Goal: Task Accomplishment & Management: Use online tool/utility

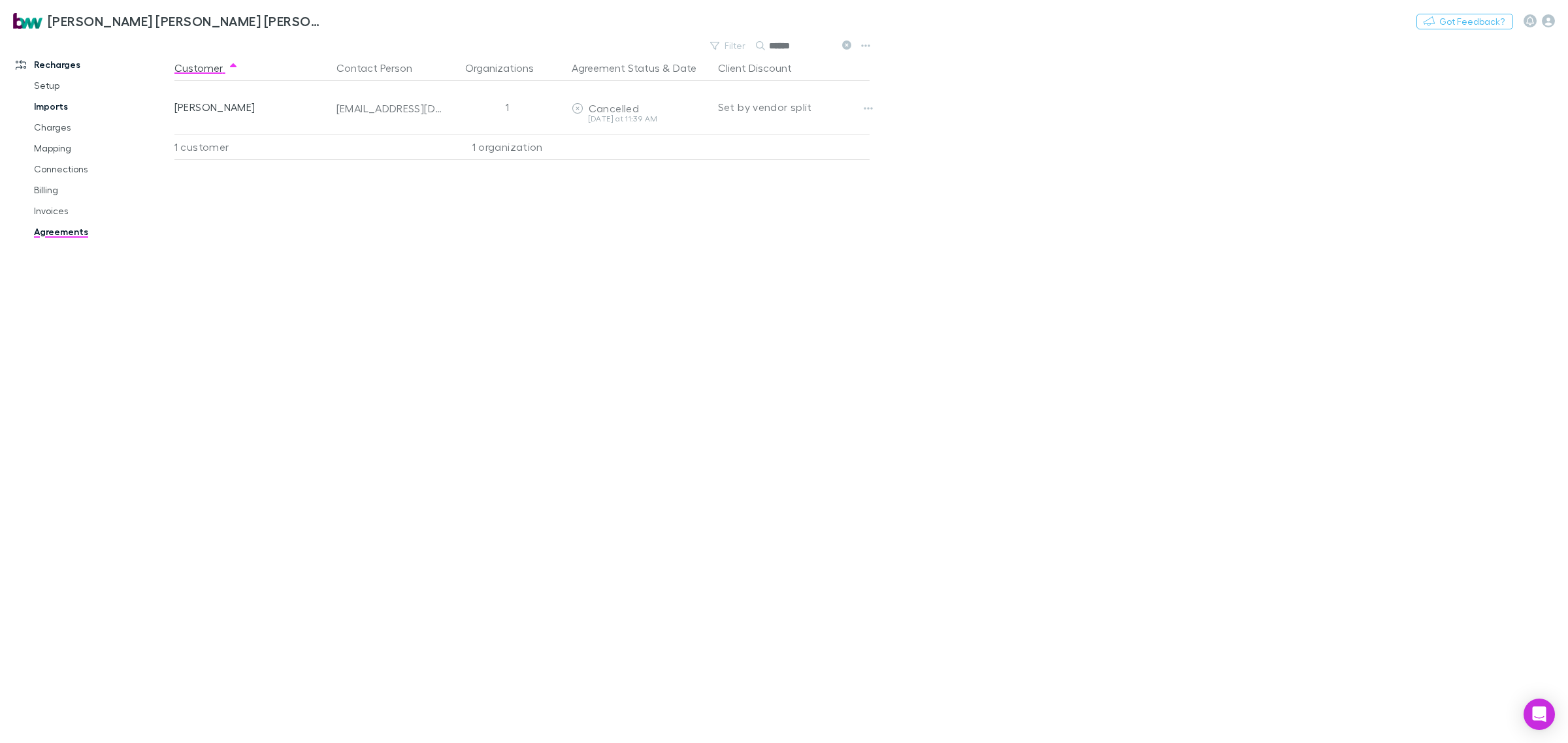
drag, startPoint x: 62, startPoint y: 109, endPoint x: 73, endPoint y: 109, distance: 11.0
click at [62, 109] on link "Imports" at bounding box center [102, 106] width 163 height 20
click at [46, 125] on link "Charges" at bounding box center [102, 127] width 163 height 20
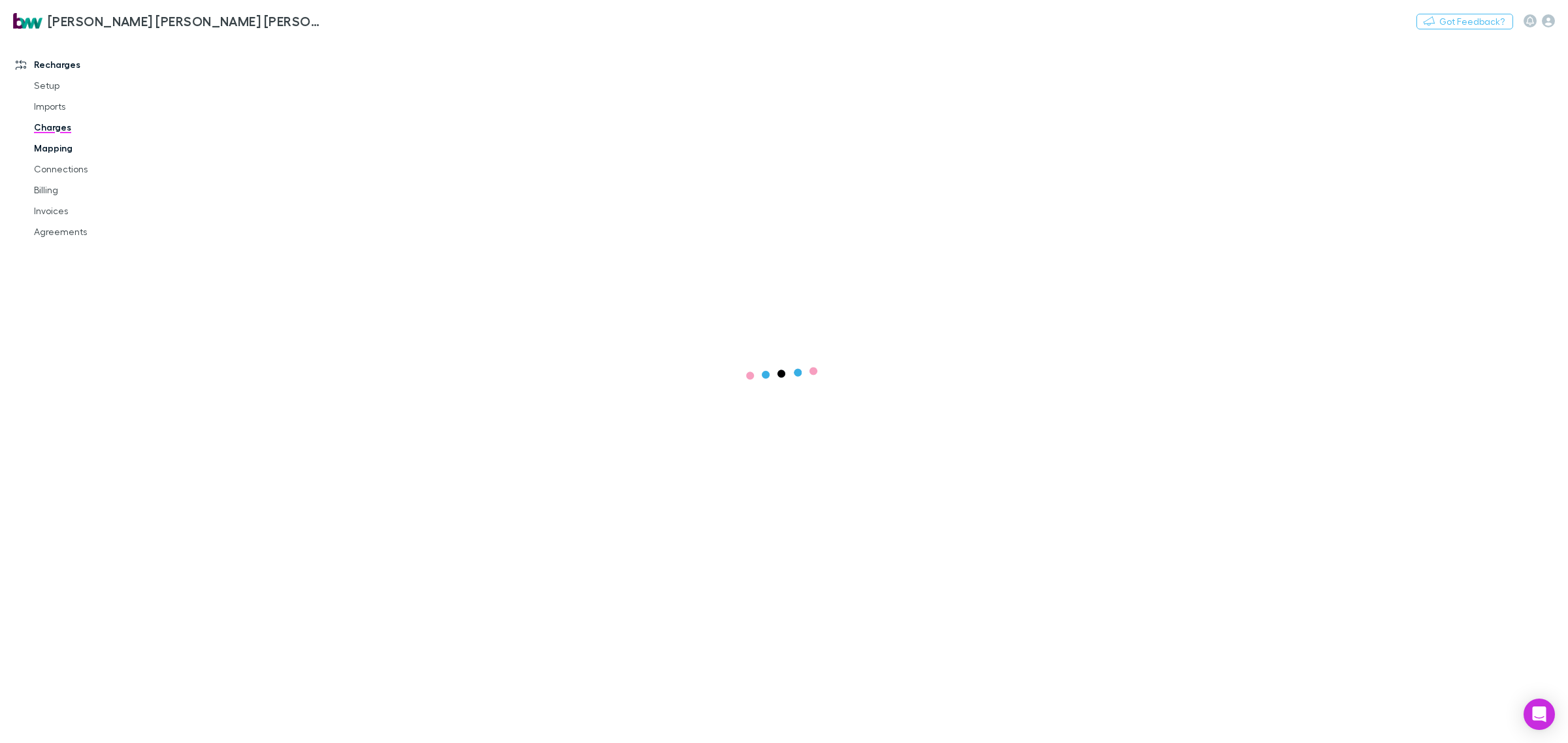
click at [51, 143] on link "Mapping" at bounding box center [102, 148] width 163 height 20
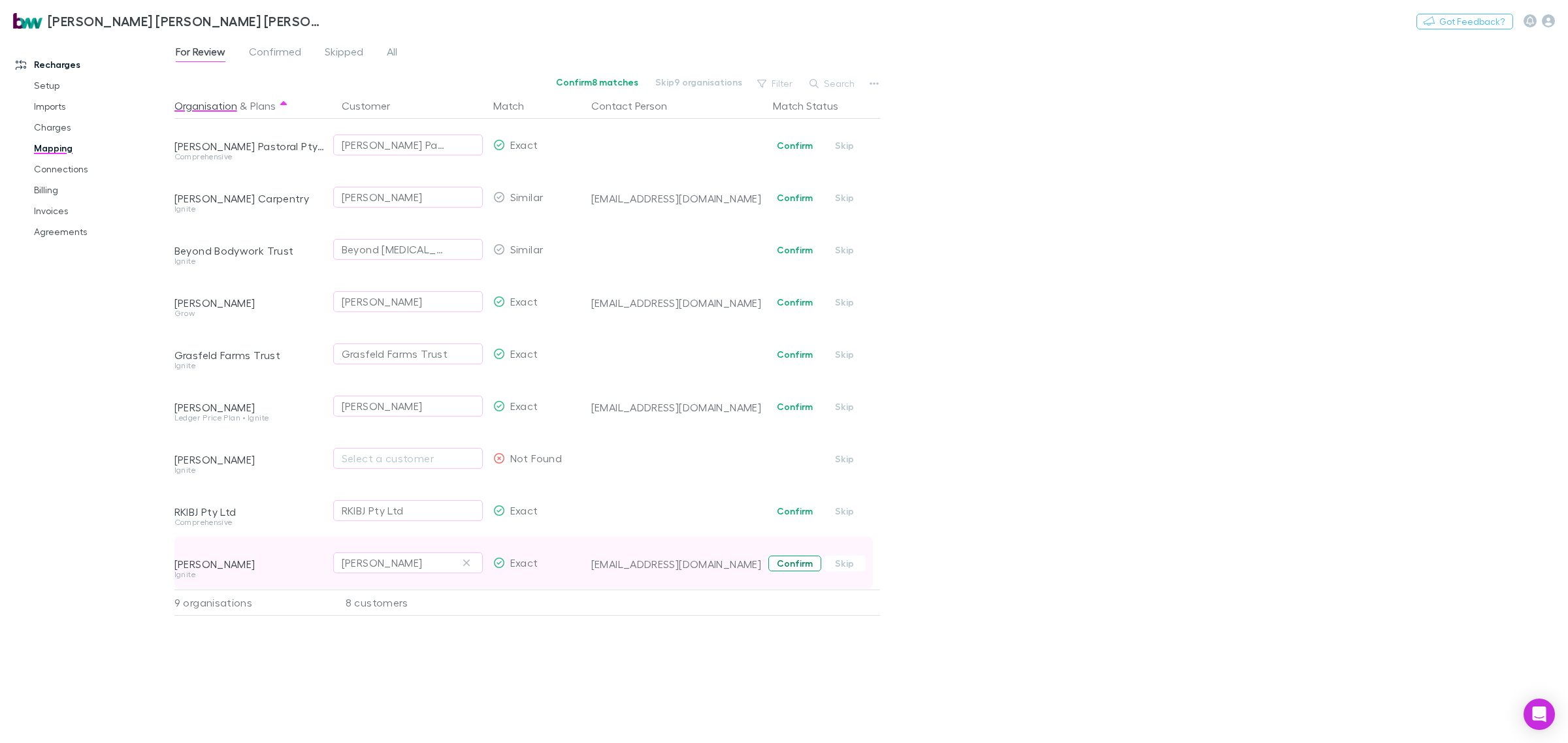
click at [796, 563] on button "Confirm" at bounding box center [795, 564] width 53 height 15
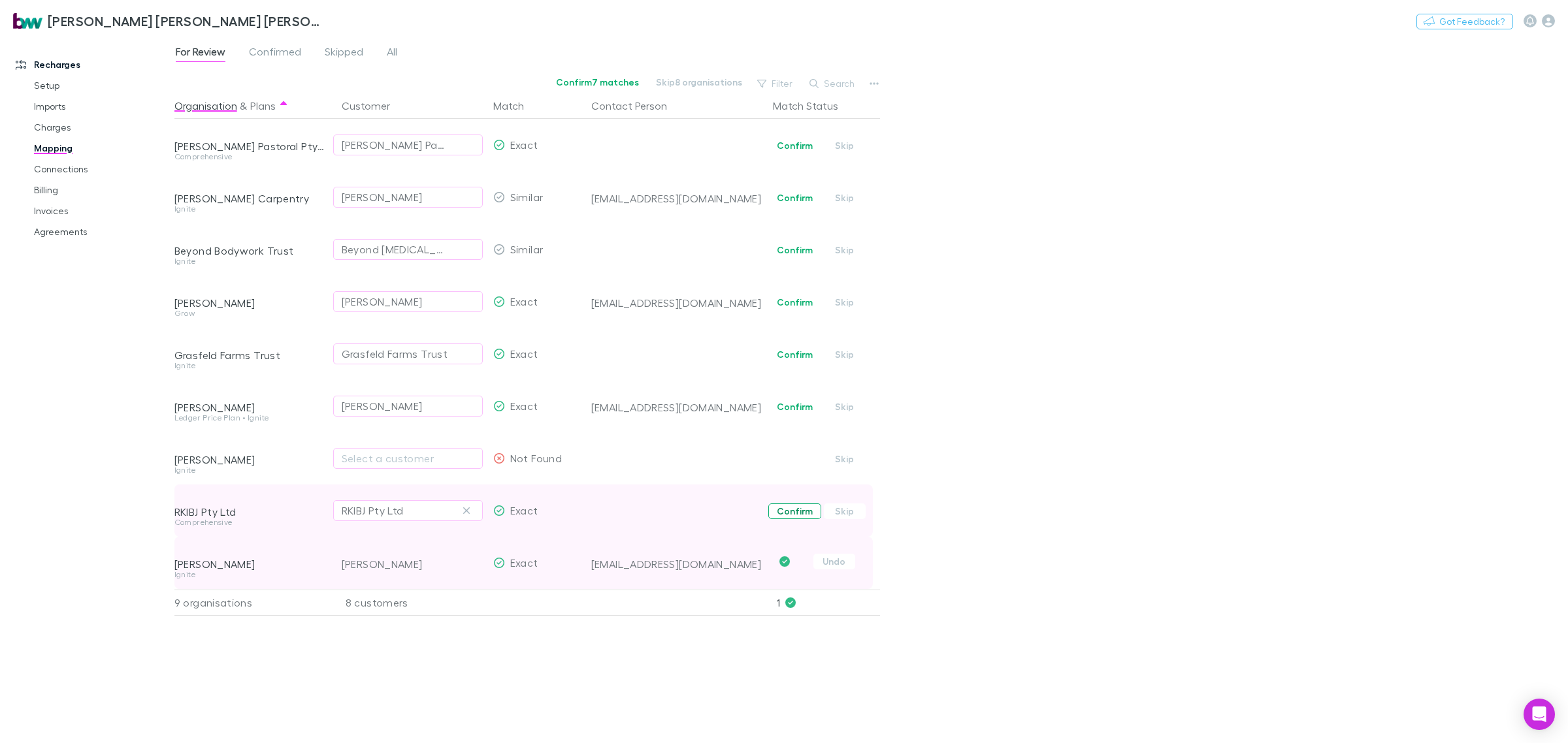
click at [794, 515] on button "Confirm" at bounding box center [795, 512] width 53 height 15
click at [786, 408] on button "Confirm" at bounding box center [795, 407] width 53 height 15
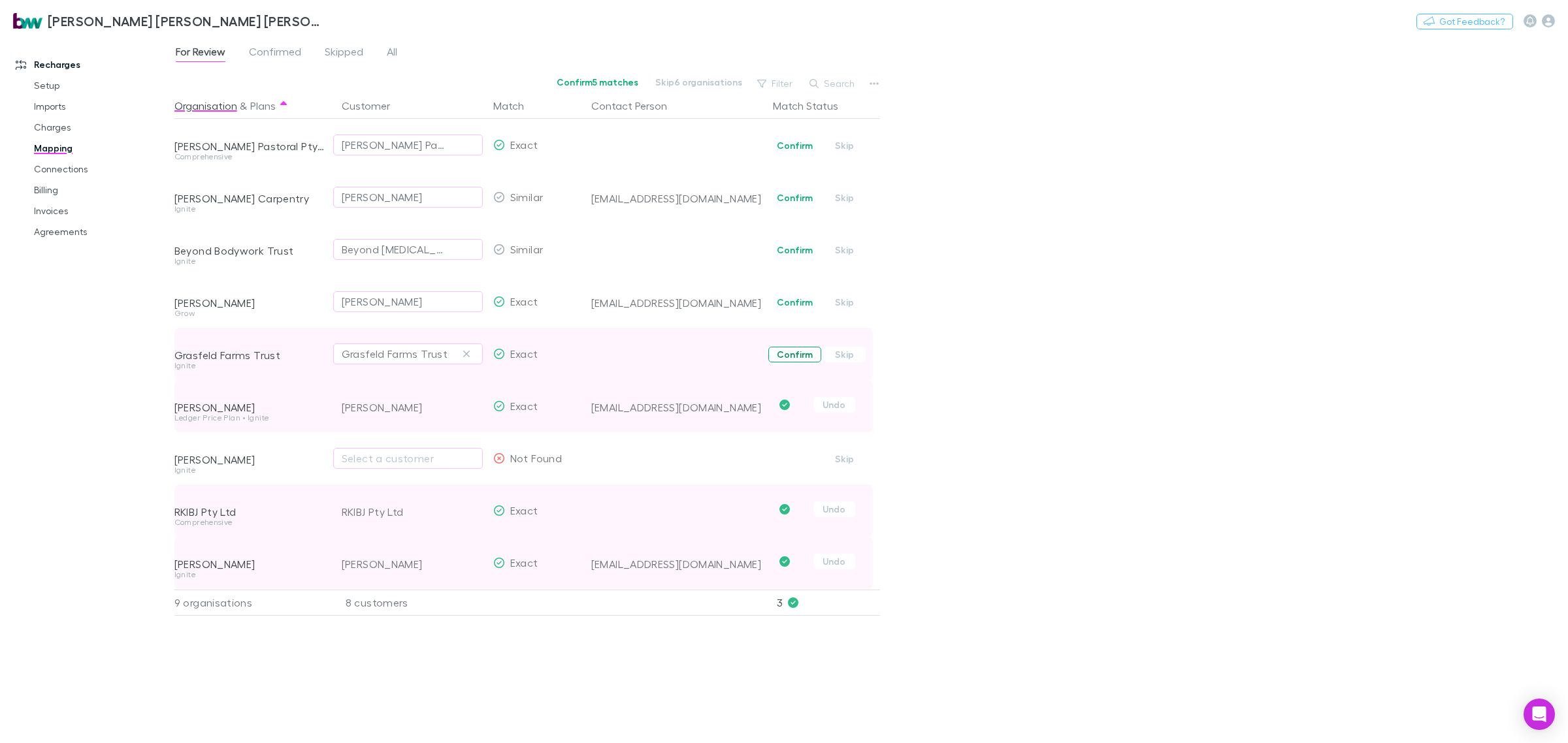
click at [796, 358] on button "Confirm" at bounding box center [795, 354] width 53 height 15
click at [798, 299] on button "Confirm" at bounding box center [795, 302] width 53 height 15
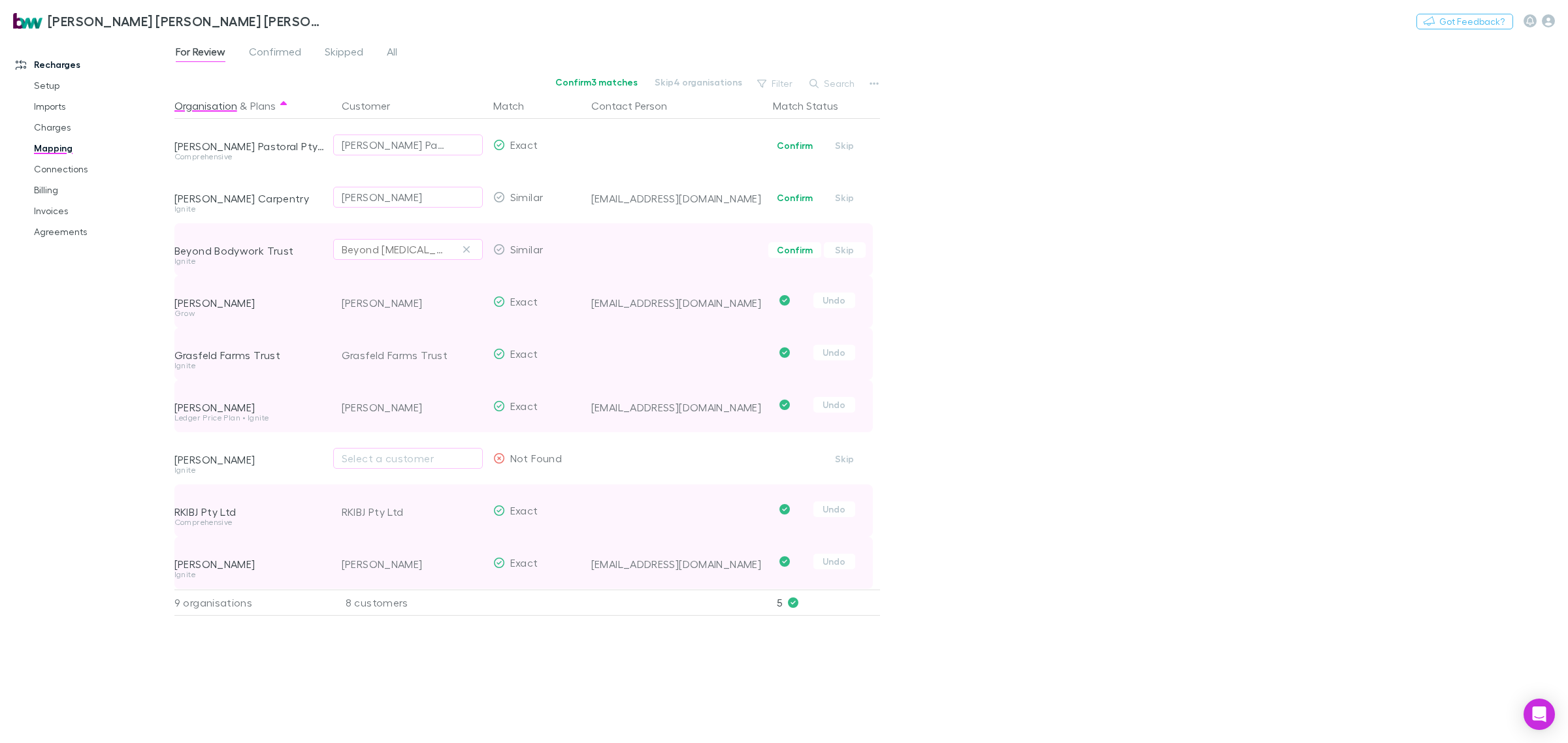
click at [410, 247] on div "Beyond [MEDICAL_DATA] Pty Ltd" at bounding box center [395, 249] width 107 height 15
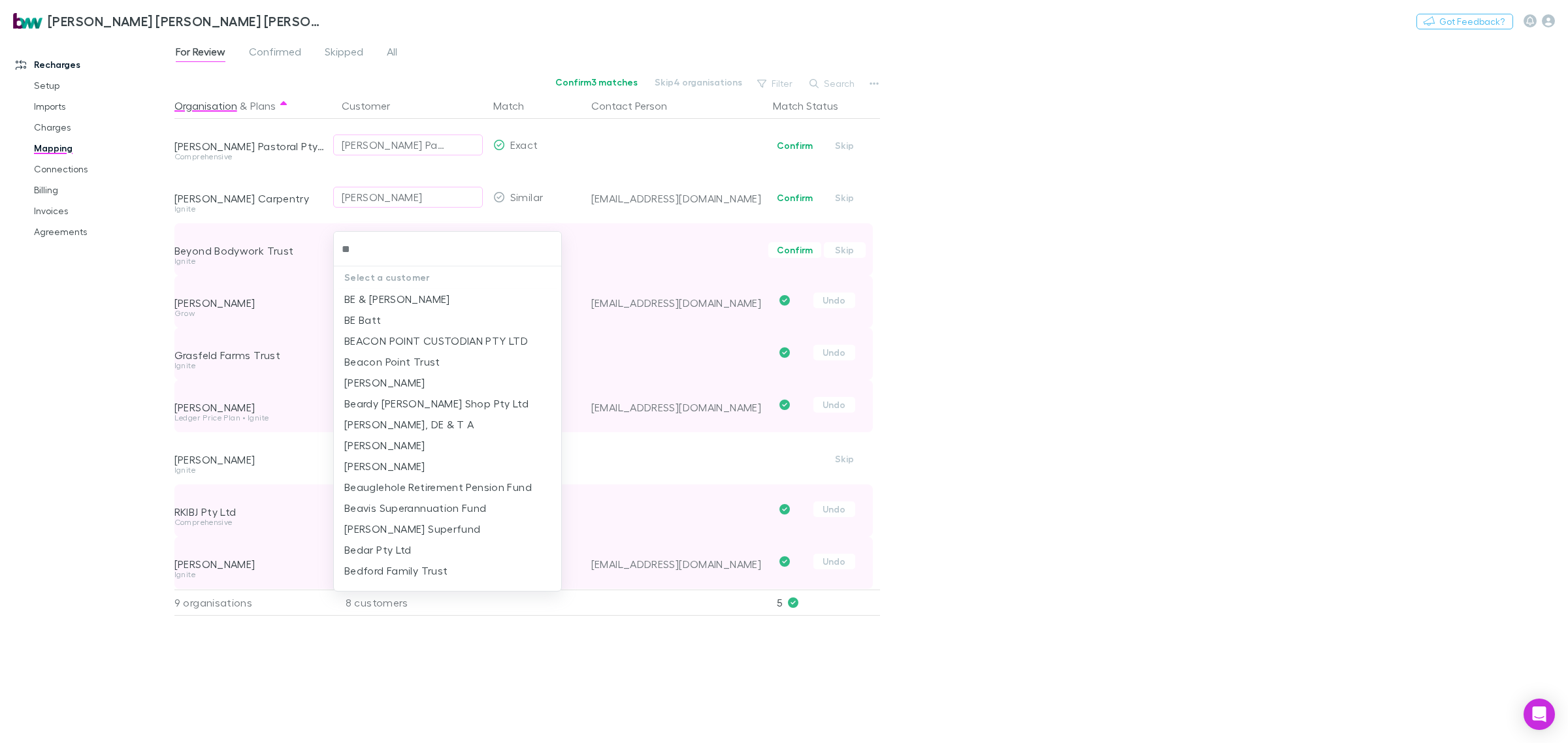
type input "***"
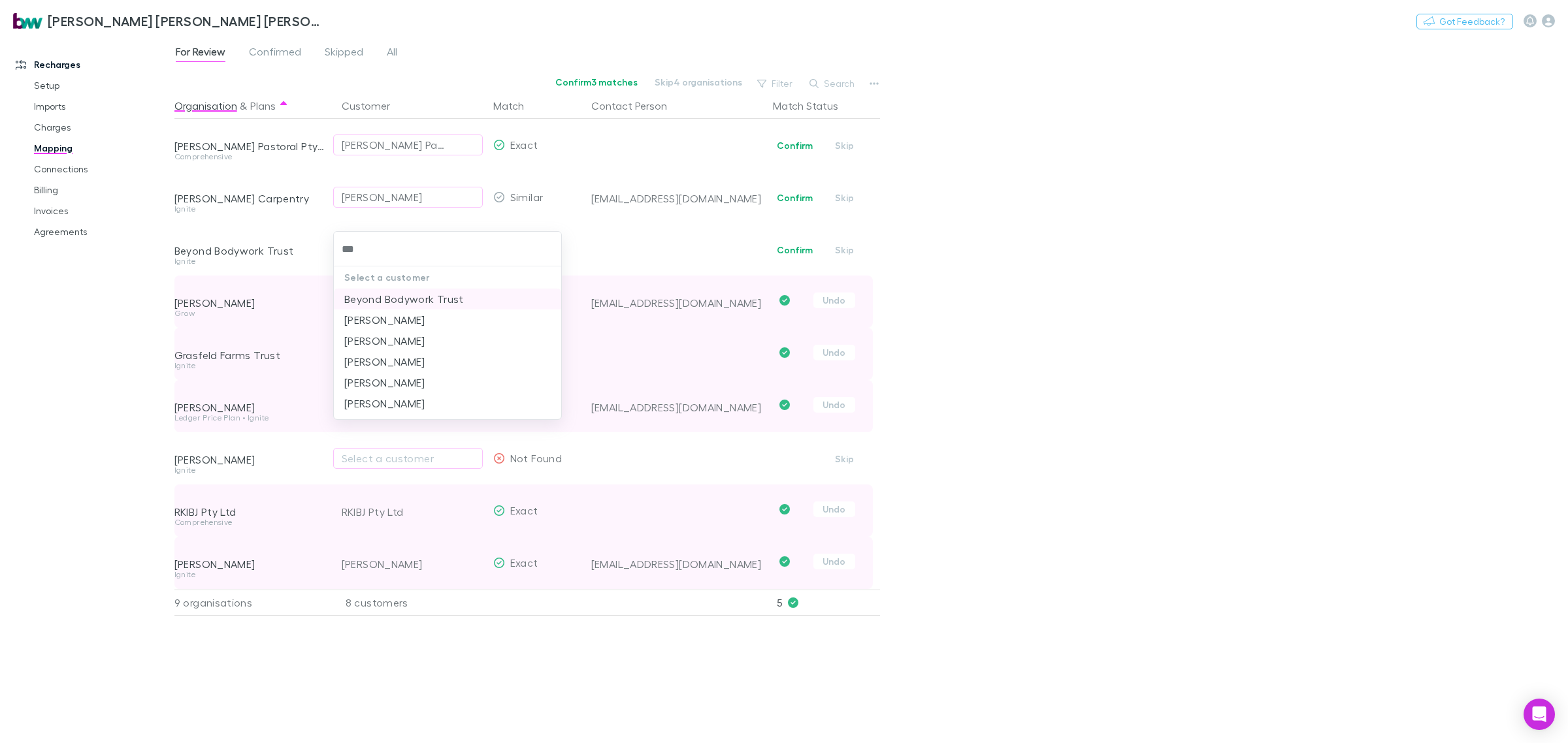
click at [430, 298] on li "Beyond Bodywork Trust" at bounding box center [448, 299] width 227 height 20
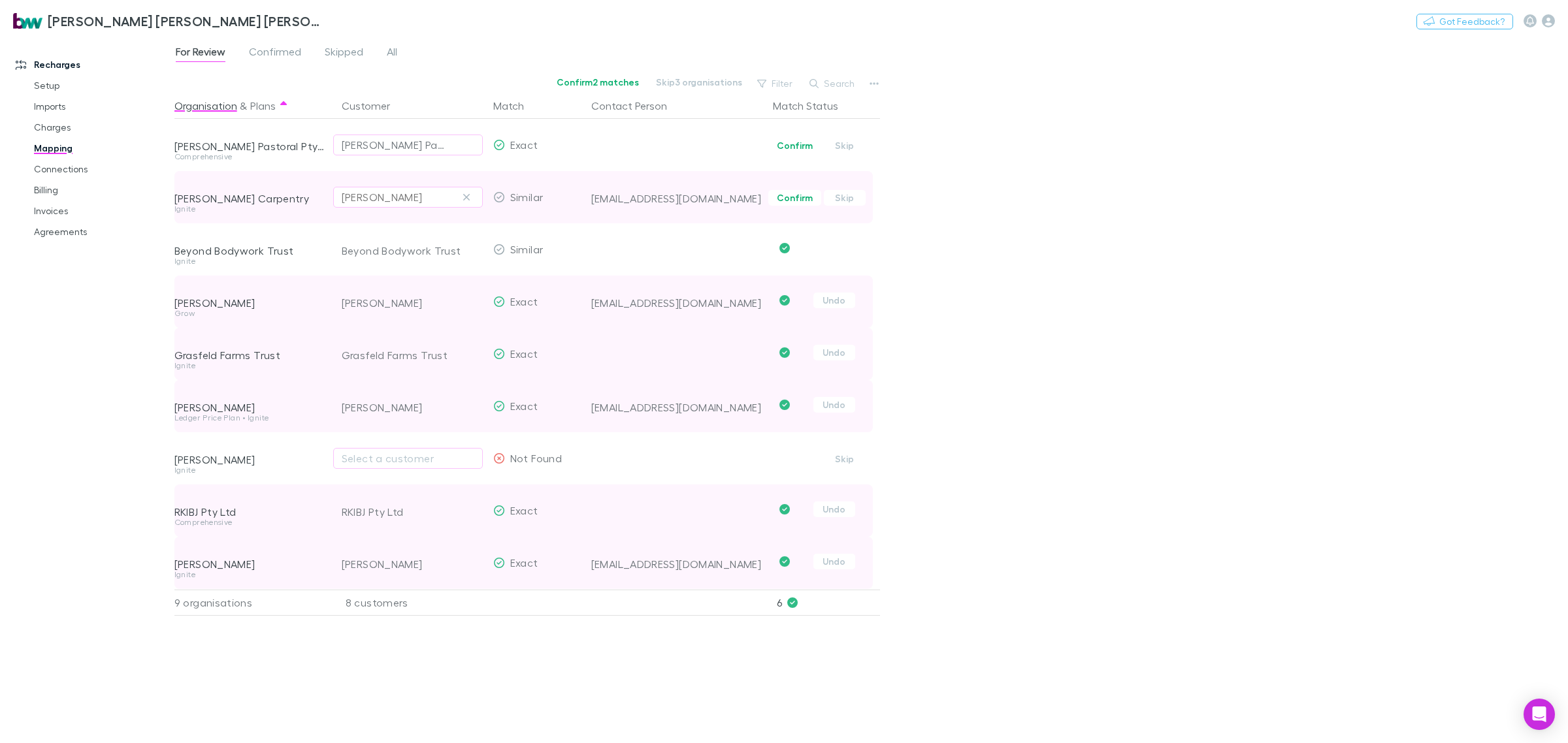
click at [422, 198] on div "[PERSON_NAME]" at bounding box center [408, 197] width 132 height 15
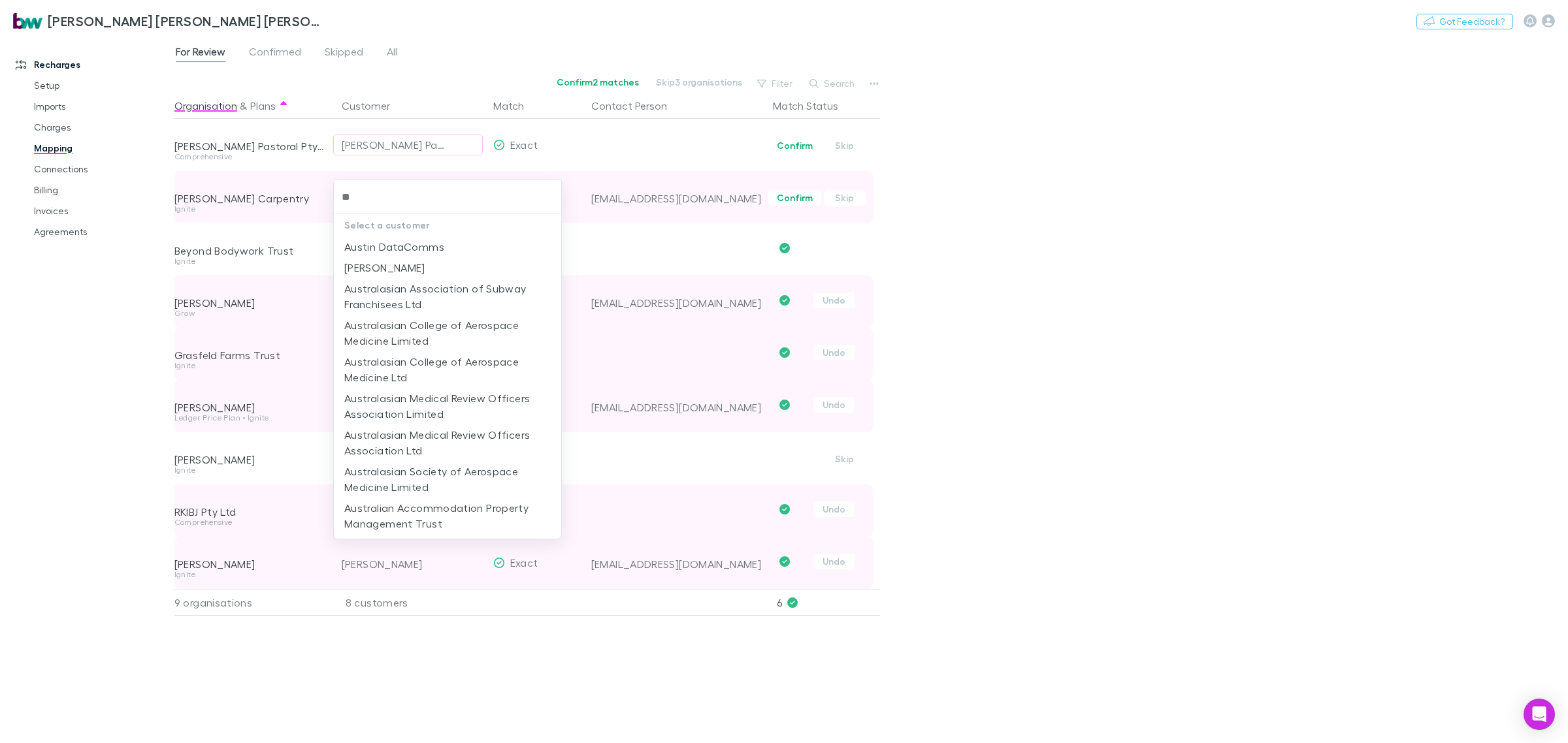
type input "*"
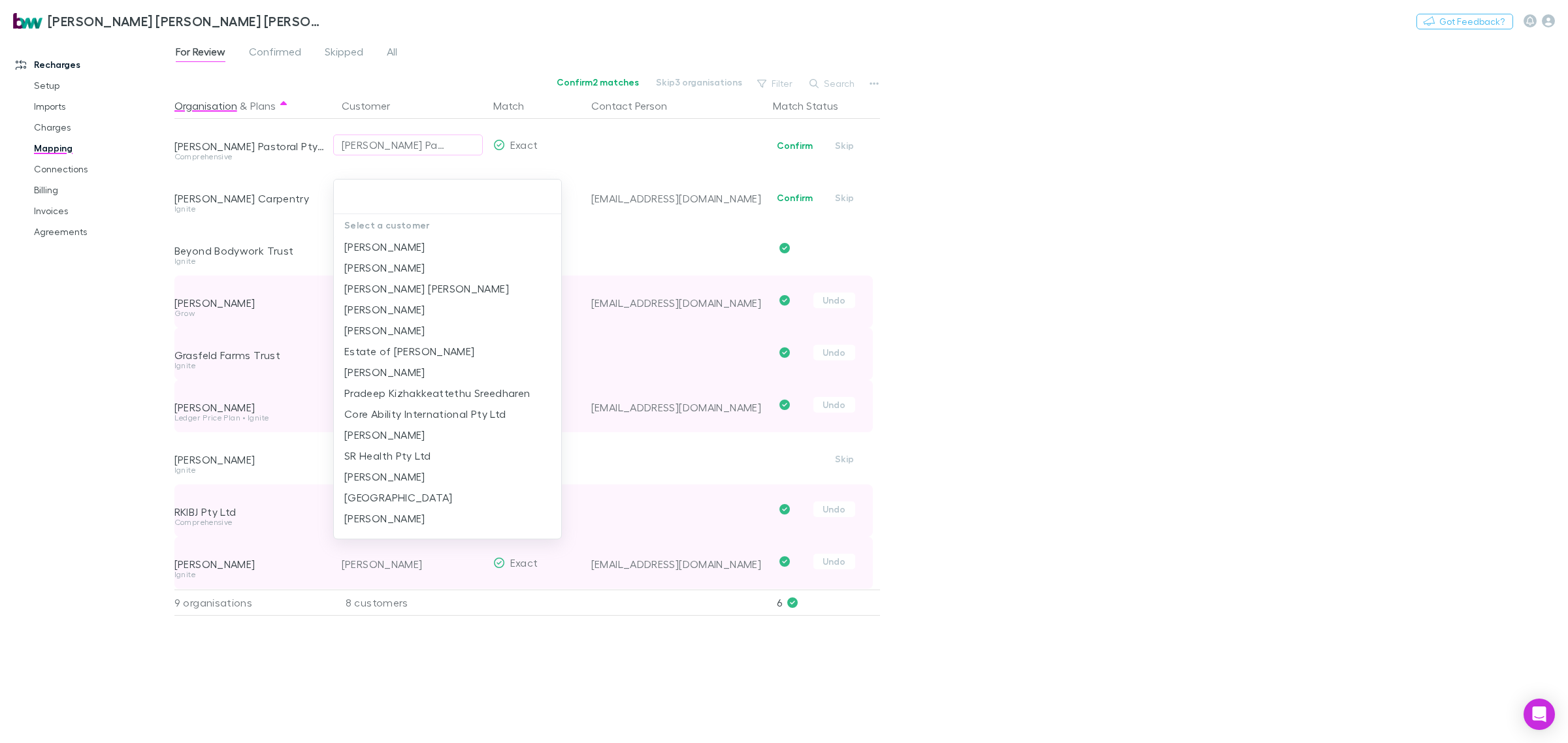
click at [1123, 232] on div at bounding box center [784, 372] width 1568 height 743
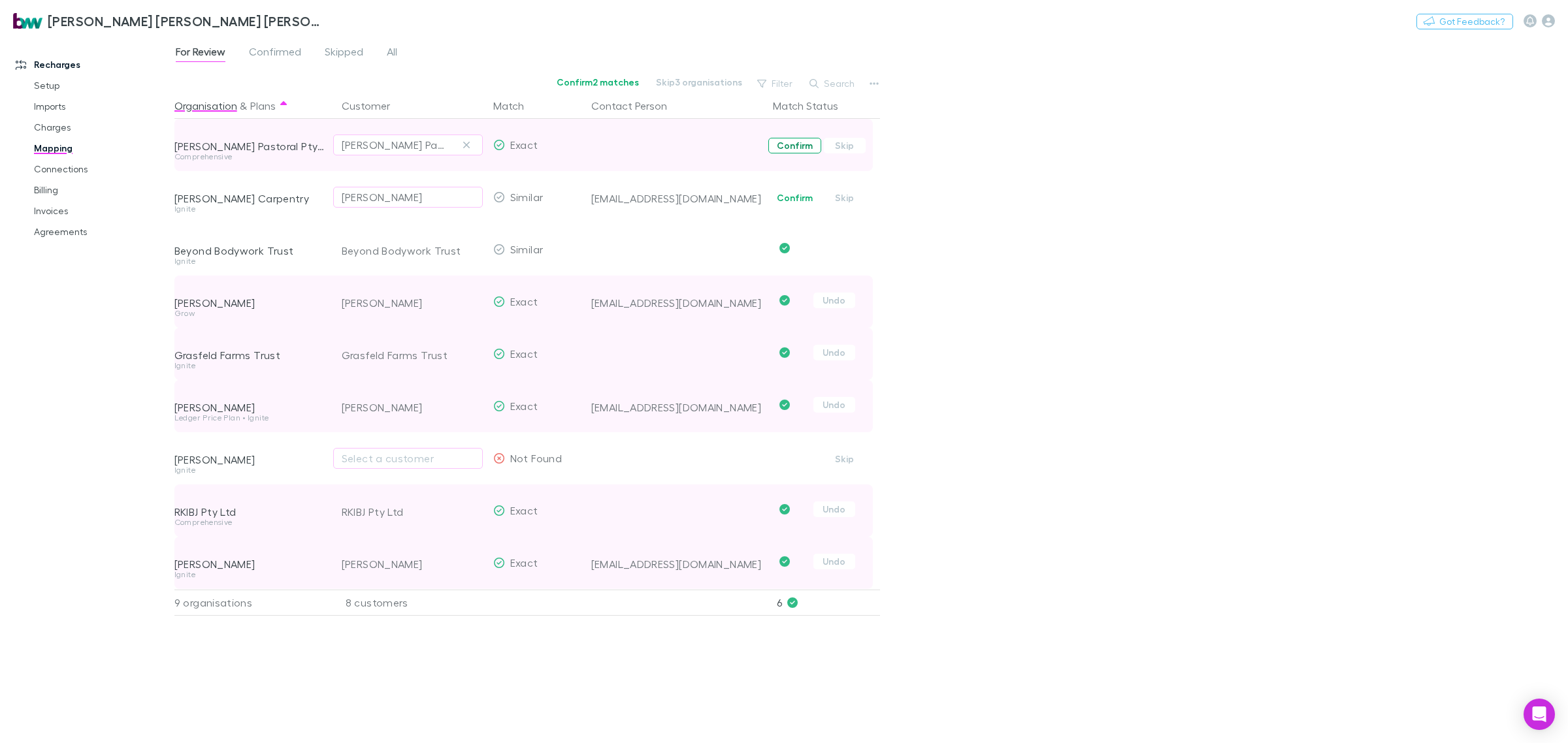
click at [797, 146] on button "Confirm" at bounding box center [795, 145] width 53 height 15
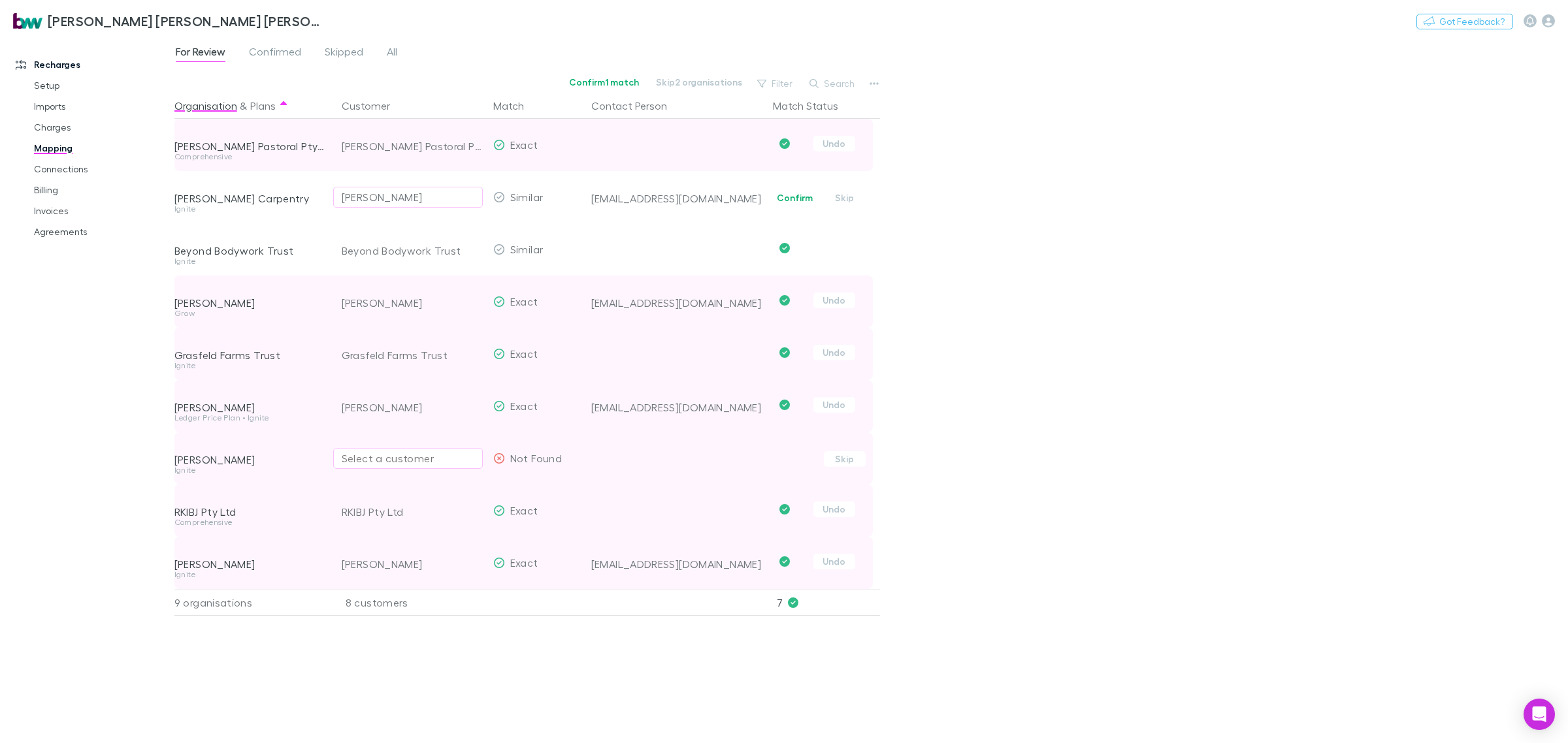
click at [376, 458] on div "Select a customer" at bounding box center [408, 459] width 132 height 15
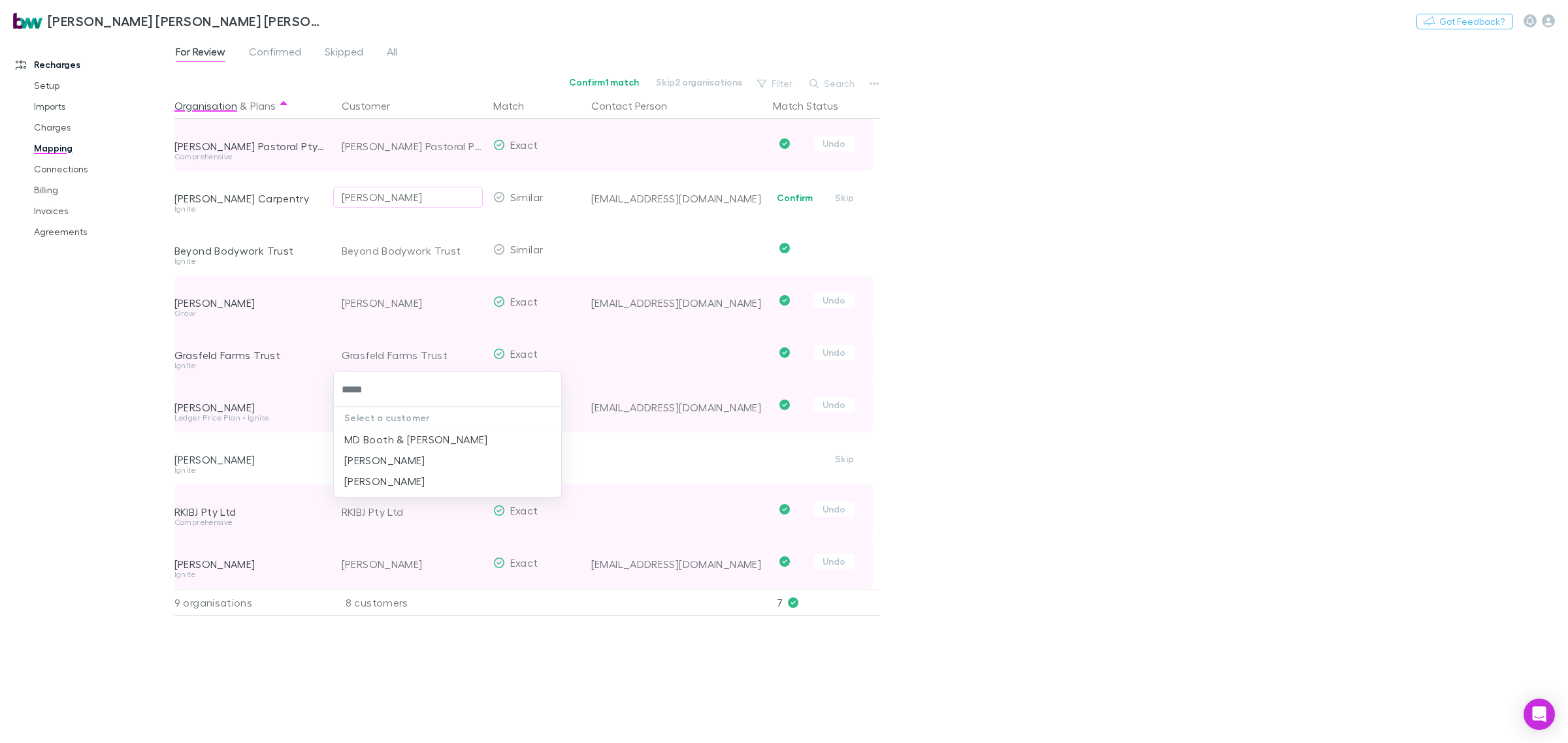
type input "*****"
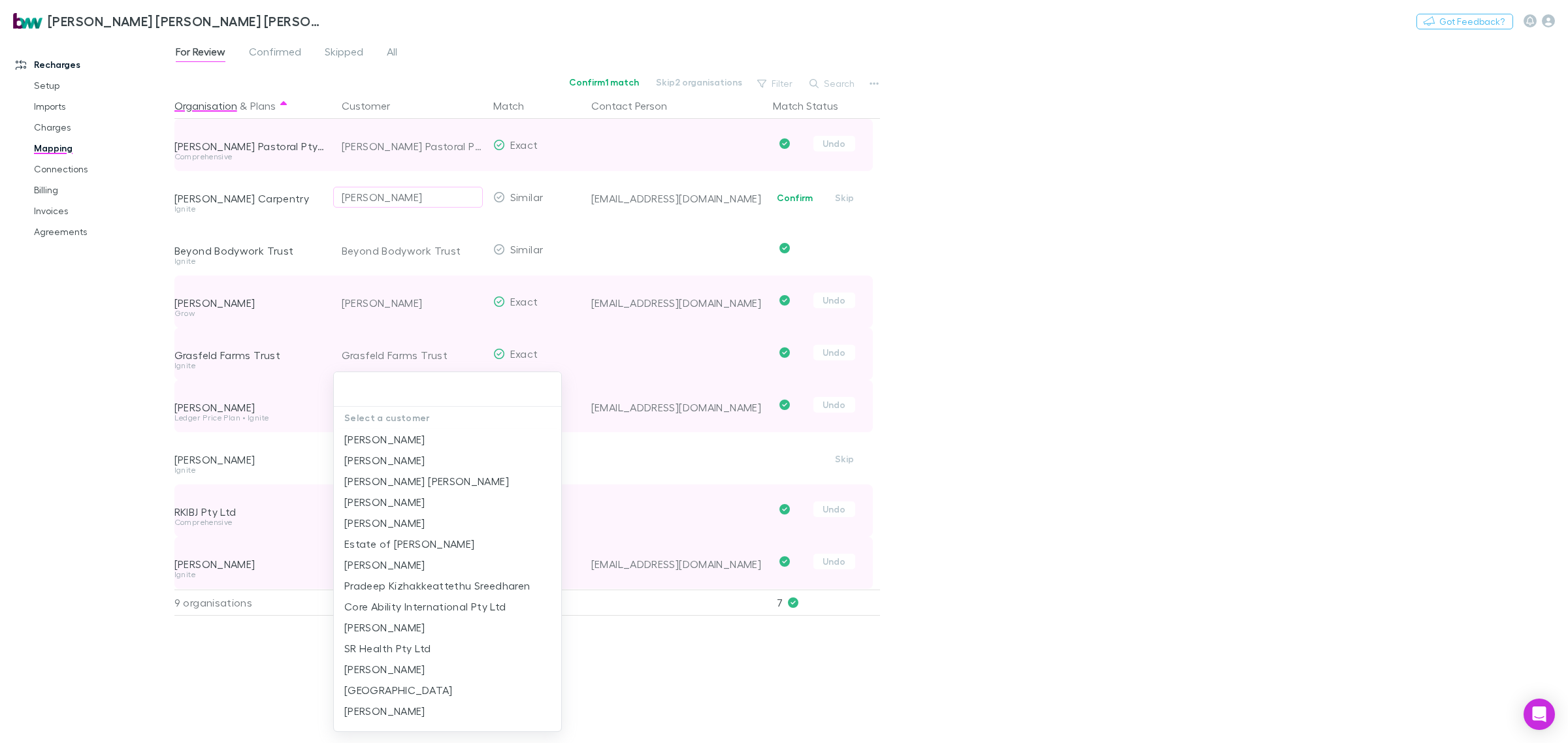
click at [1159, 346] on div at bounding box center [784, 372] width 1568 height 743
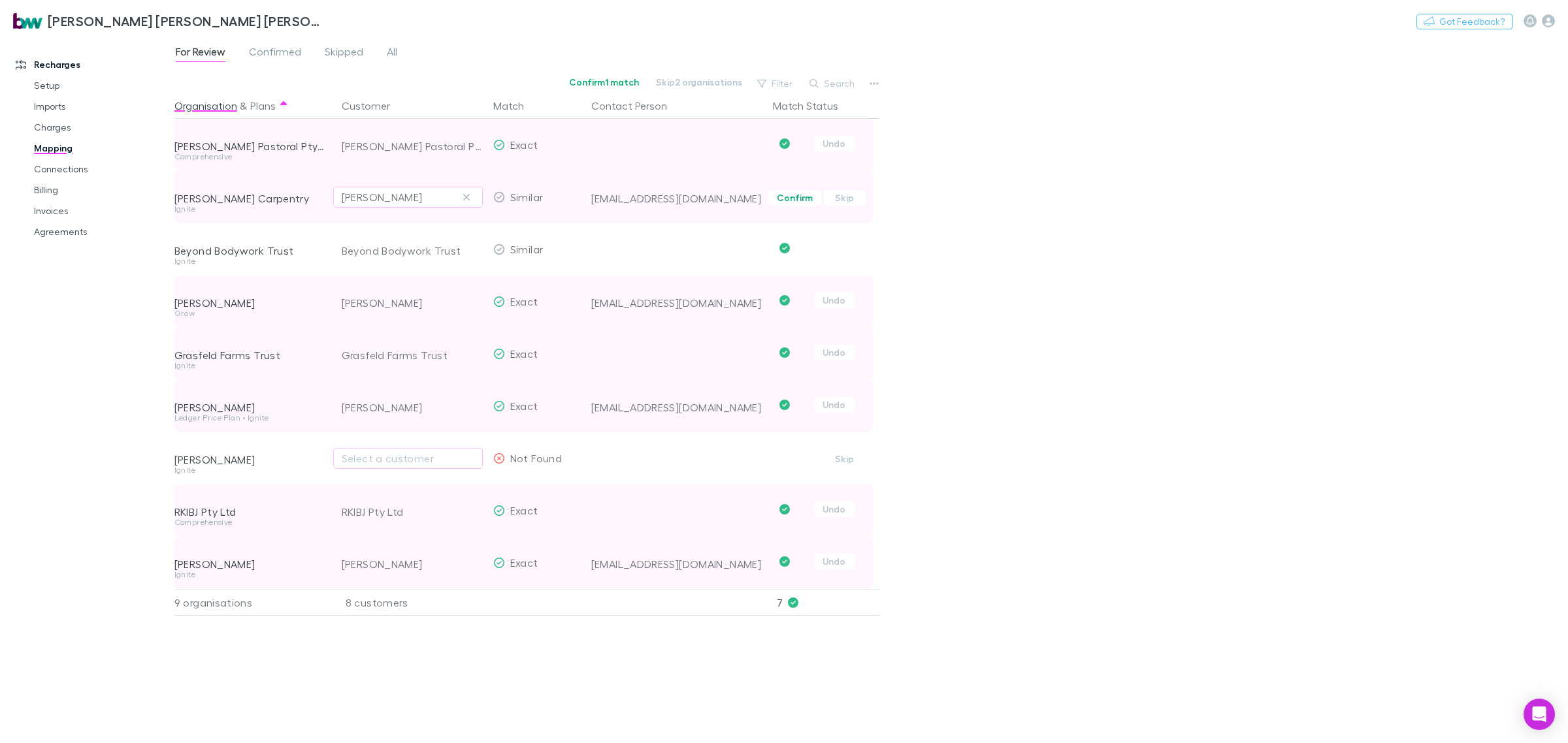
drag, startPoint x: 791, startPoint y: 198, endPoint x: 740, endPoint y: 210, distance: 52.4
click at [791, 198] on button "Confirm" at bounding box center [795, 198] width 53 height 15
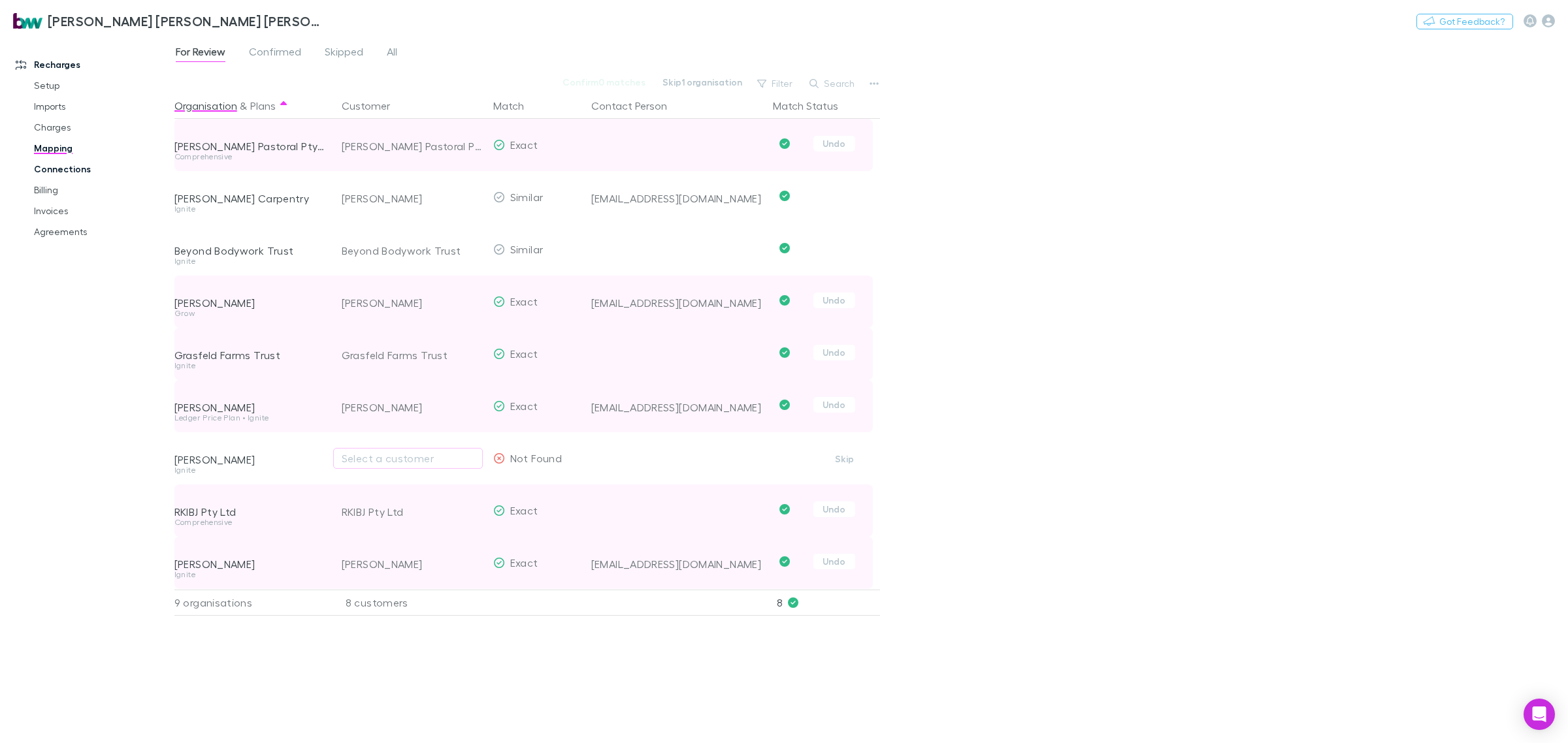
click at [60, 168] on link "Connections" at bounding box center [102, 169] width 163 height 20
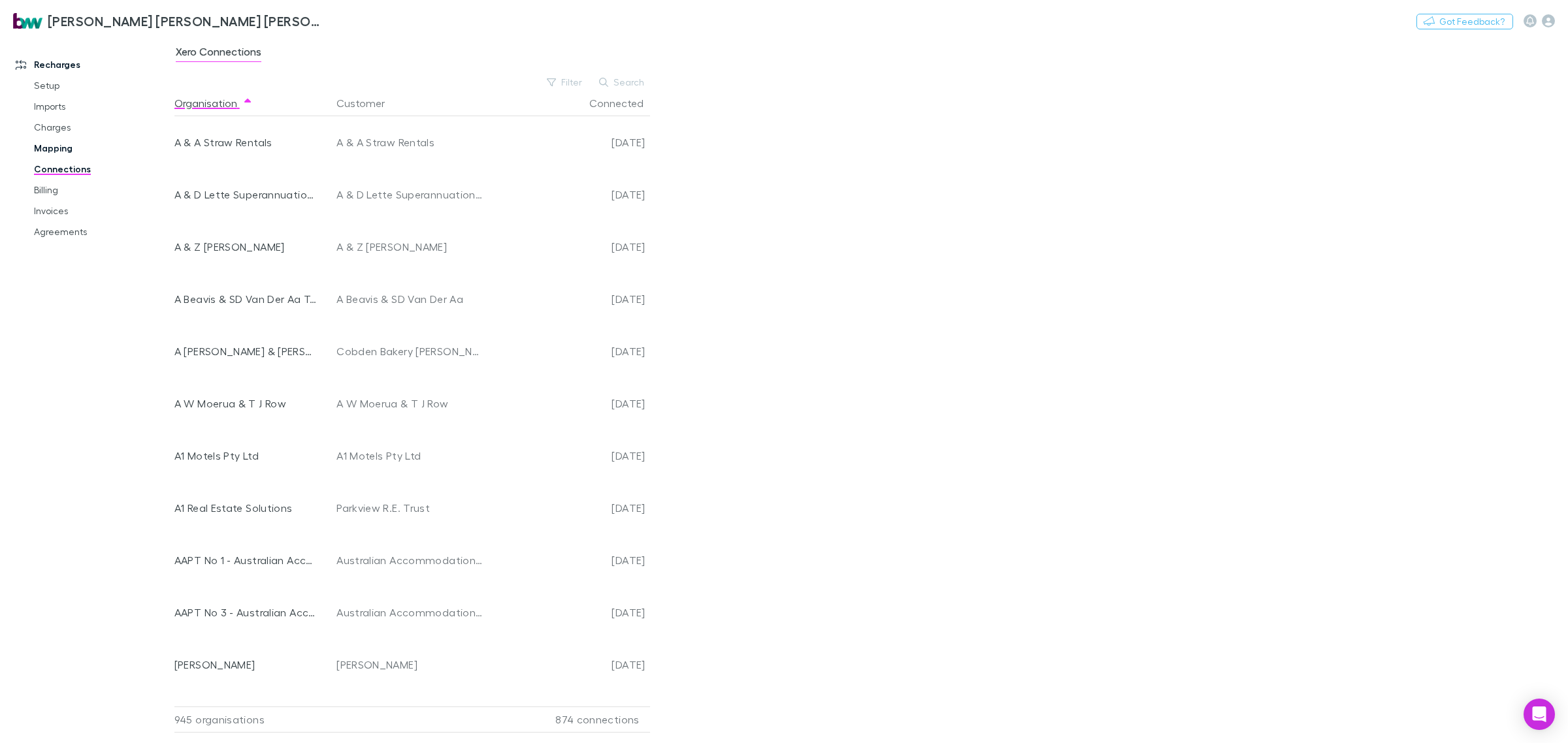
click at [53, 150] on link "Mapping" at bounding box center [102, 148] width 163 height 20
